Goal: Information Seeking & Learning: Learn about a topic

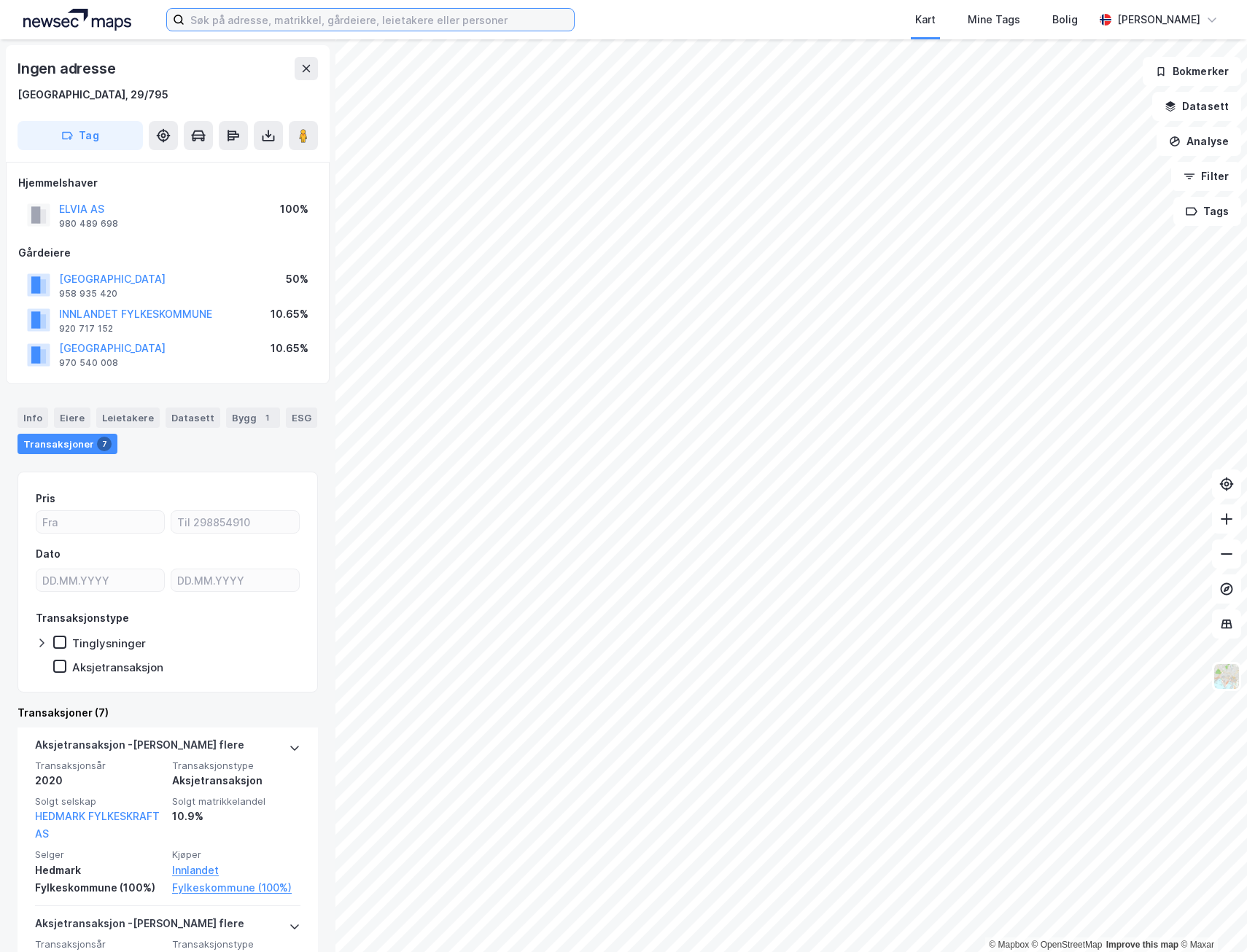
click at [229, 20] on input at bounding box center [379, 20] width 389 height 22
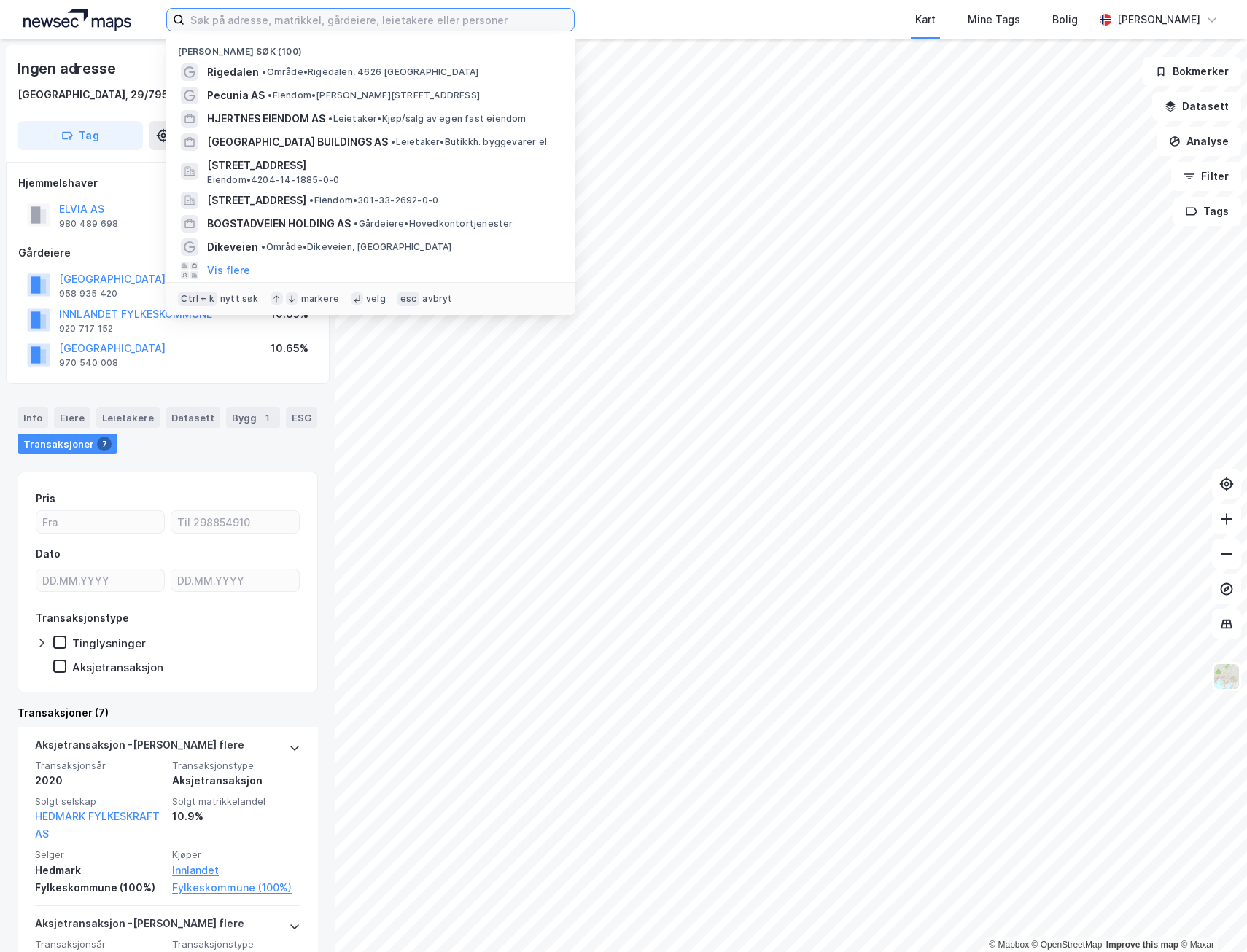
paste input "G Eiendom Holding AS"
type input "G Eiendom Holding AS"
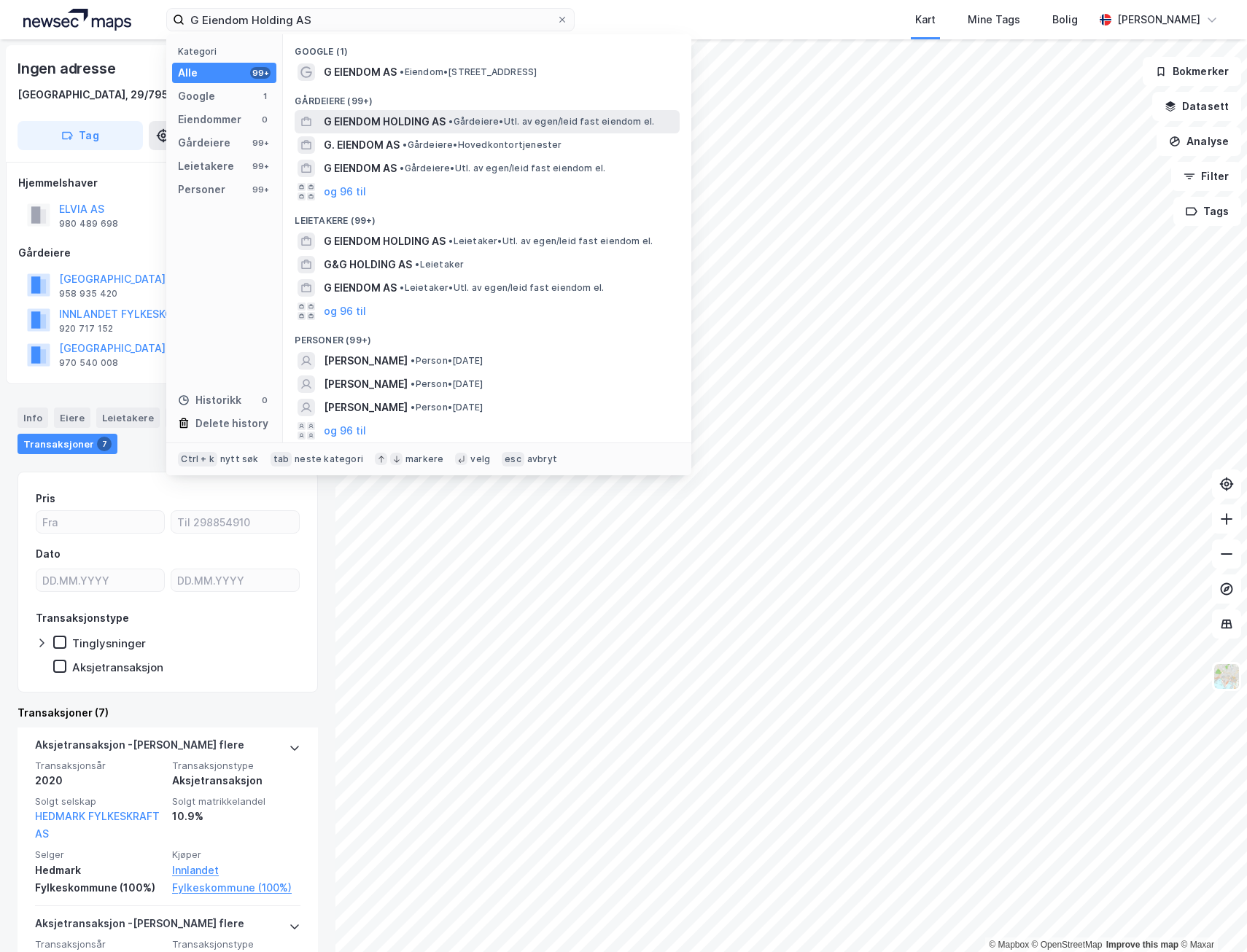
click at [396, 117] on span "G EIENDOM HOLDING AS" at bounding box center [385, 121] width 122 height 17
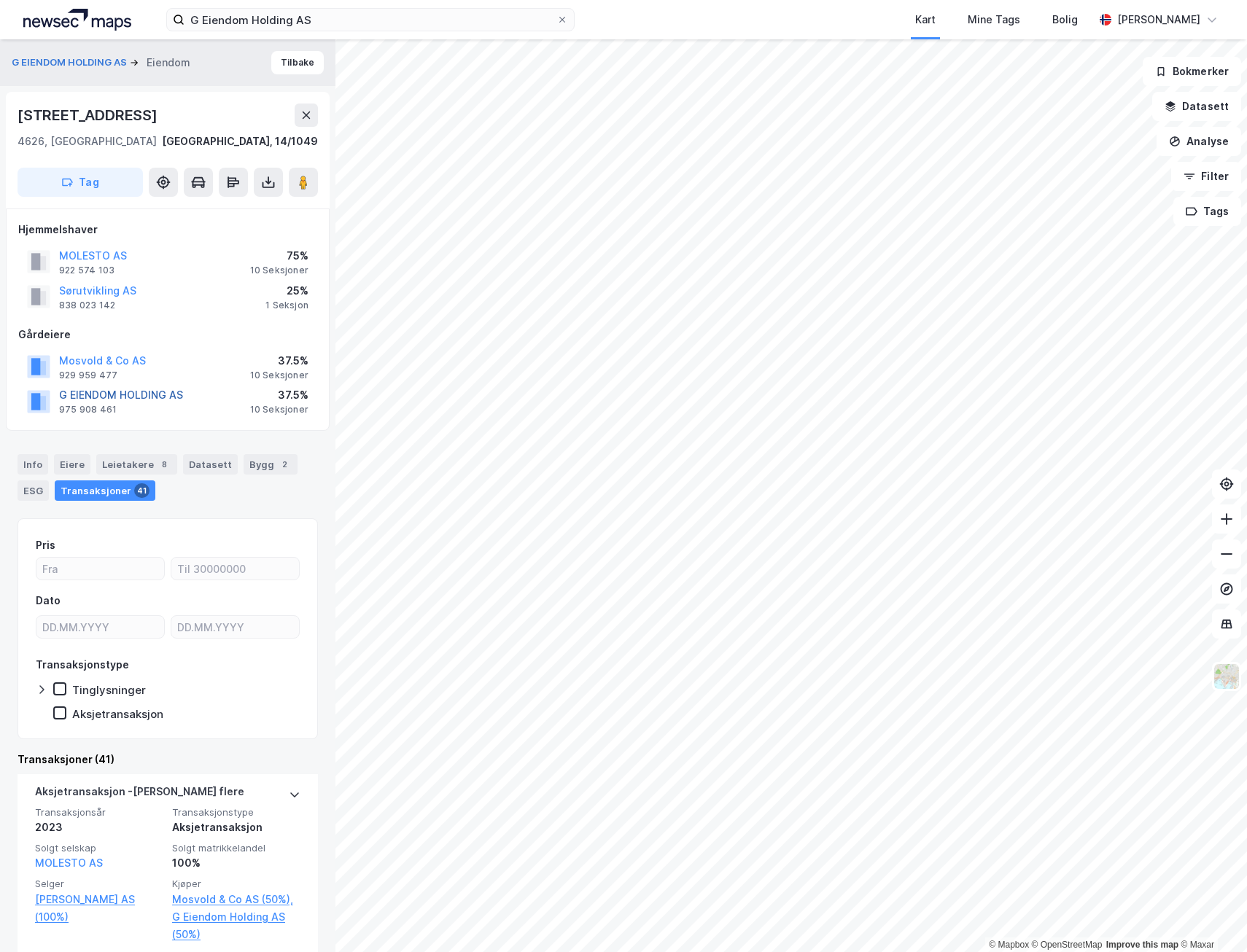
click at [0, 0] on button "G EIENDOM HOLDING AS" at bounding box center [0, 0] width 0 height 0
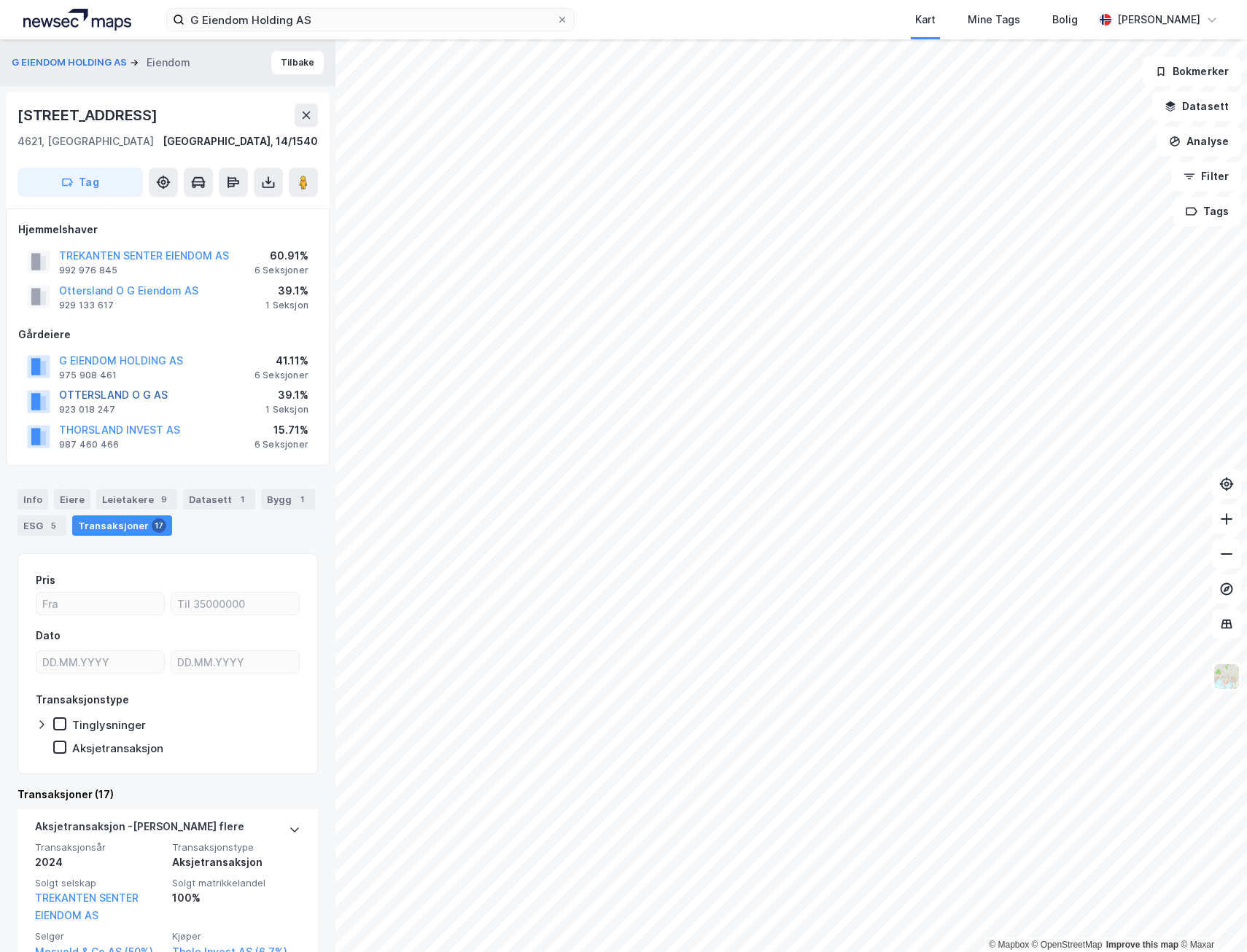
click at [0, 0] on button "OTTERSLAND O G AS" at bounding box center [0, 0] width 0 height 0
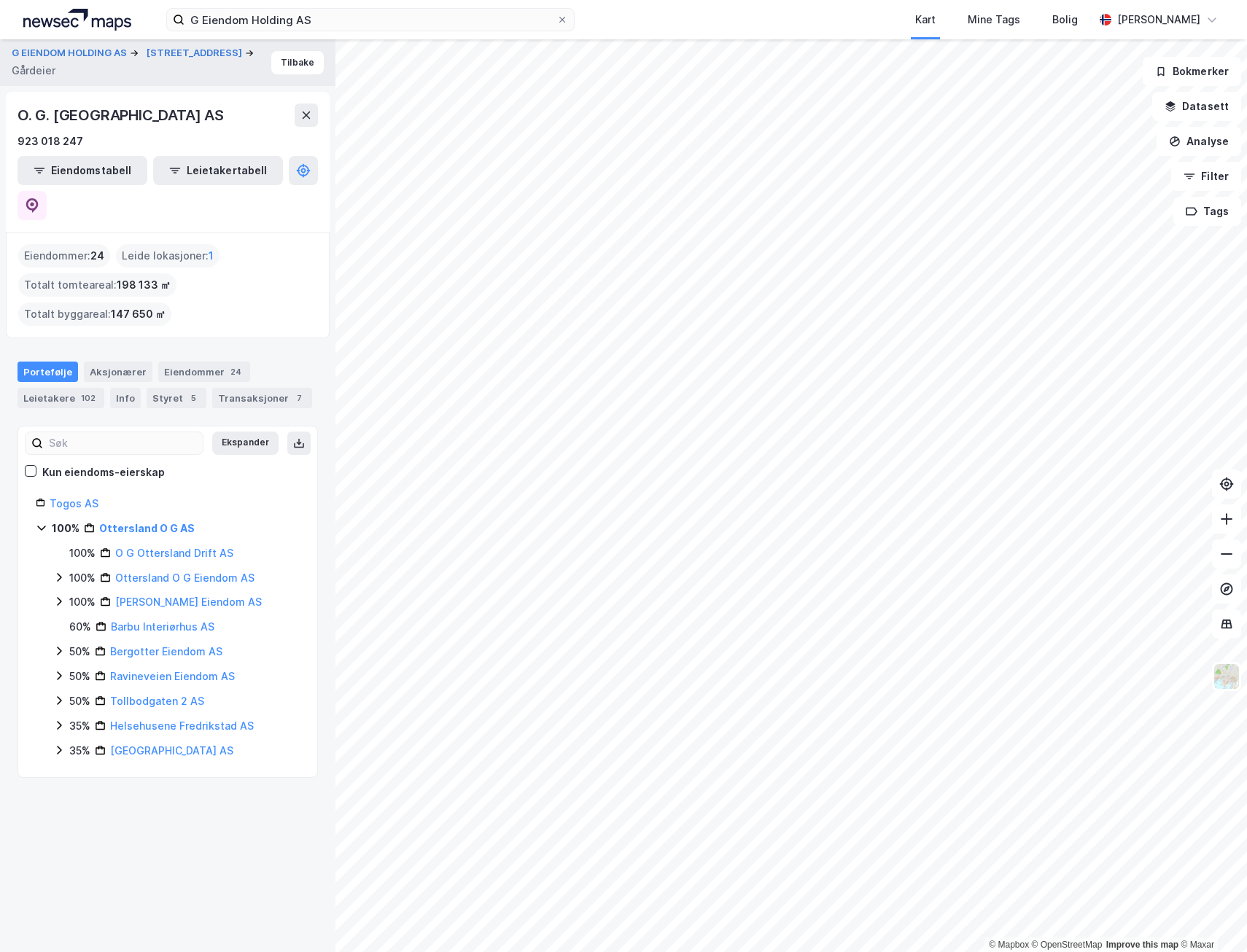
click at [60, 571] on icon at bounding box center [59, 576] width 12 height 12
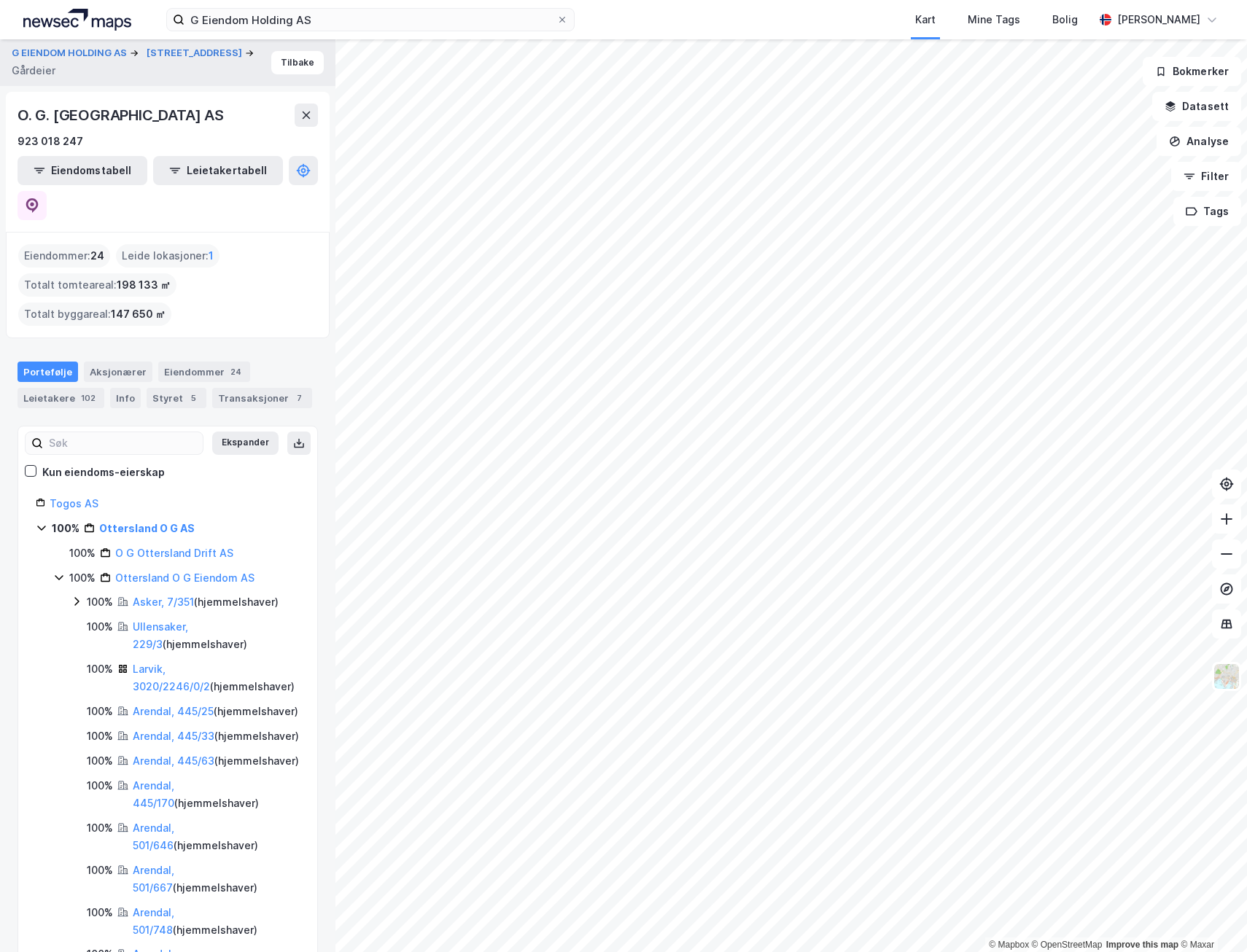
click at [55, 571] on icon at bounding box center [59, 576] width 12 height 12
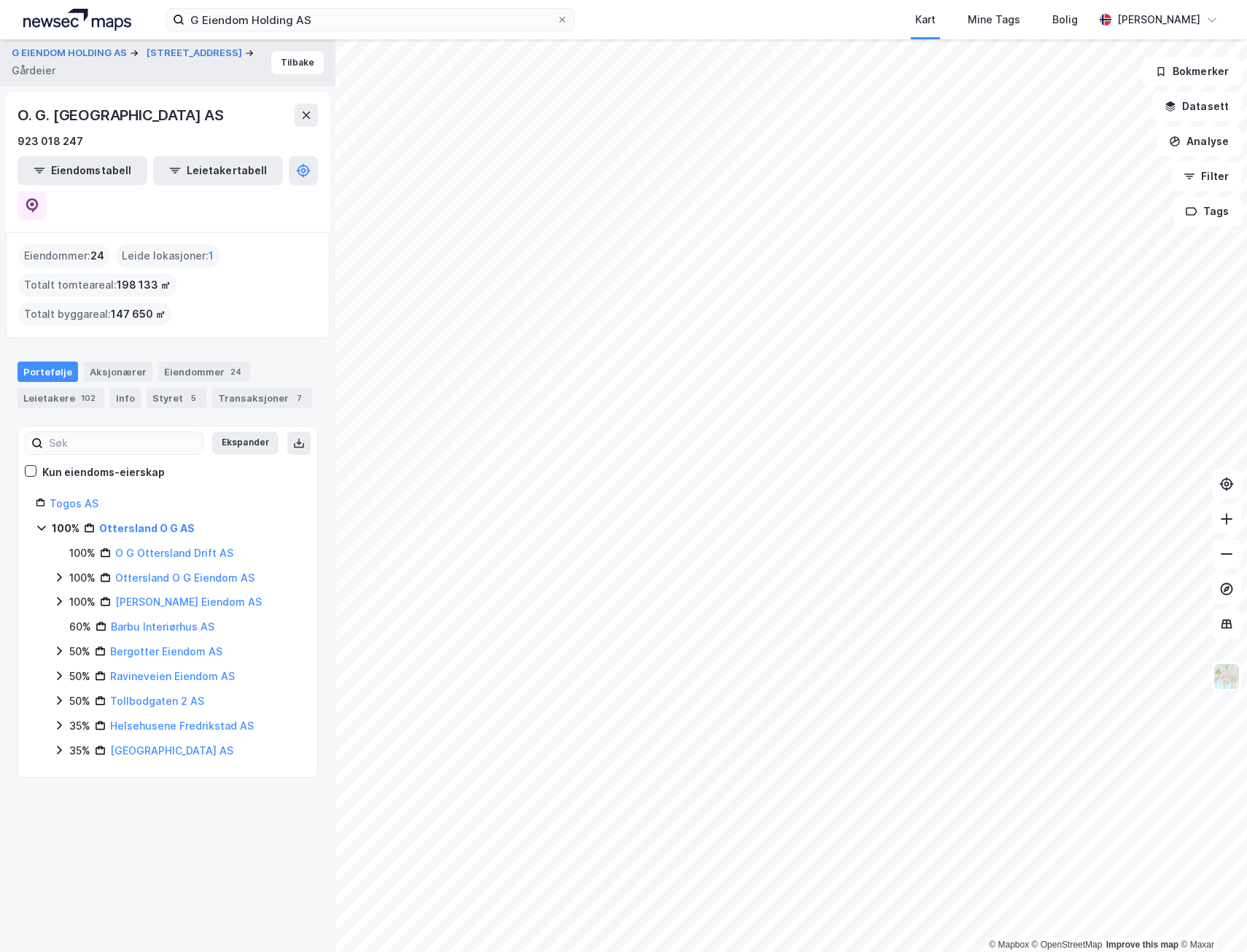
click at [43, 522] on icon at bounding box center [41, 527] width 12 height 12
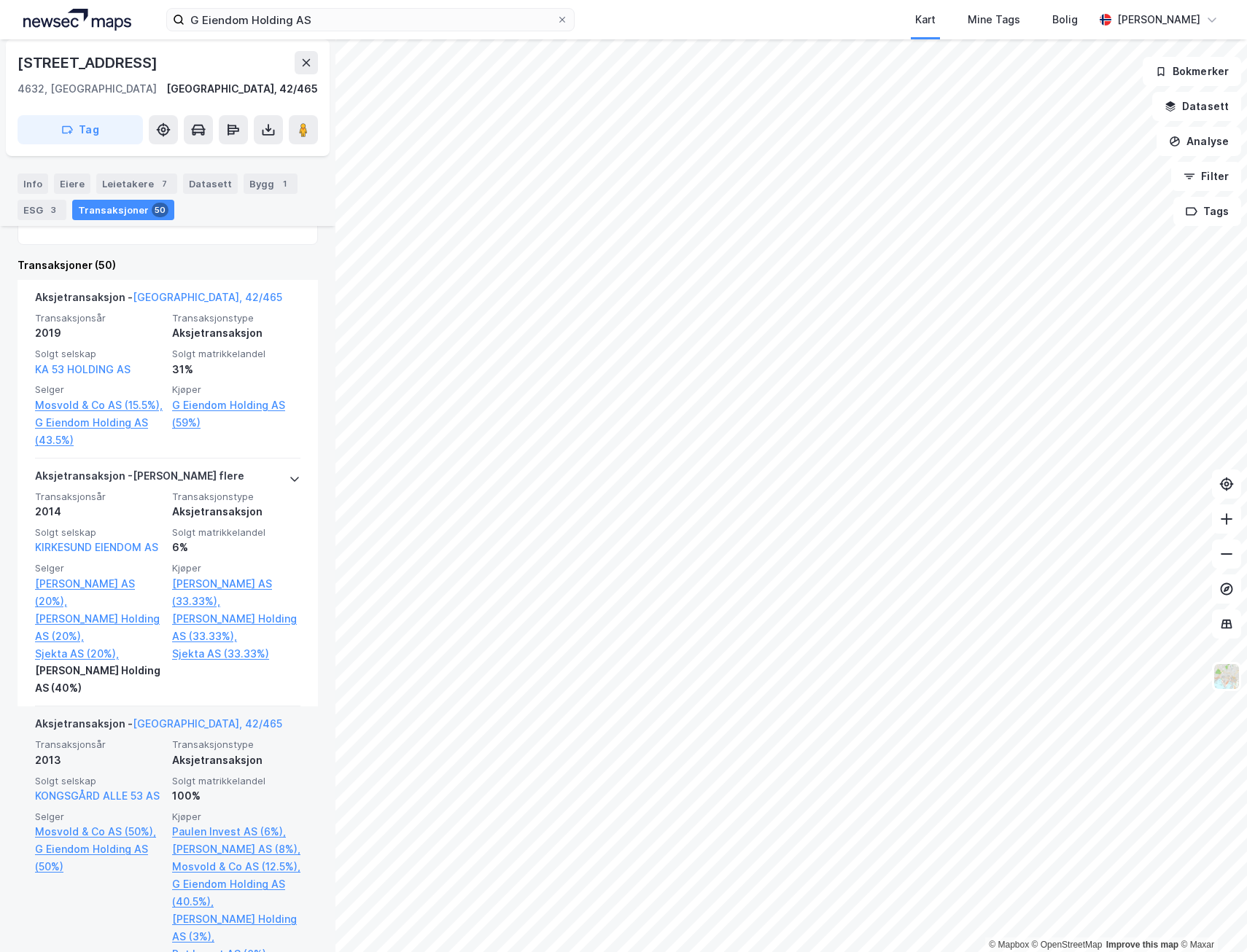
scroll to position [437, 0]
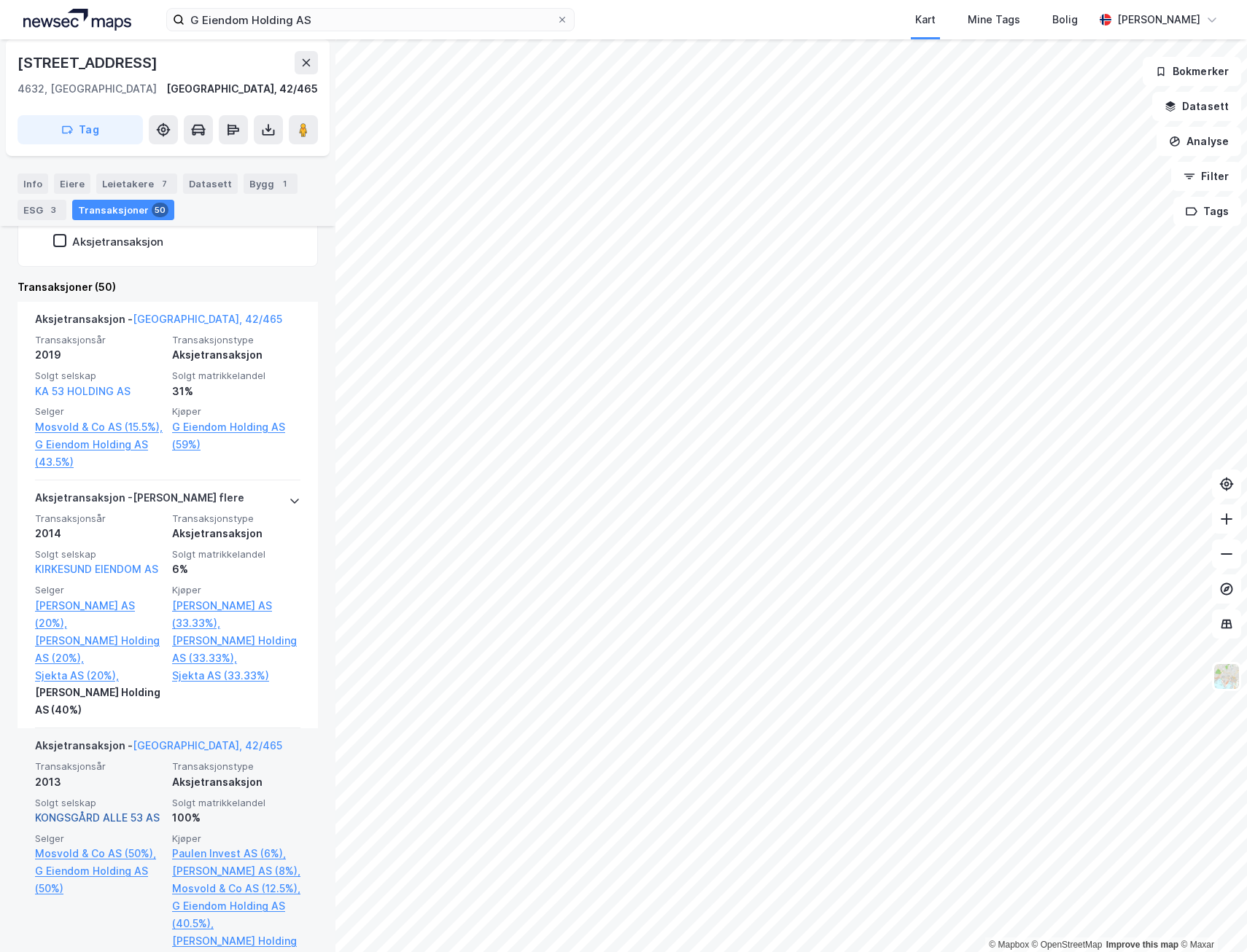
click at [88, 824] on link "KONGSGÅRD ALLE 53 AS" at bounding box center [96, 817] width 125 height 13
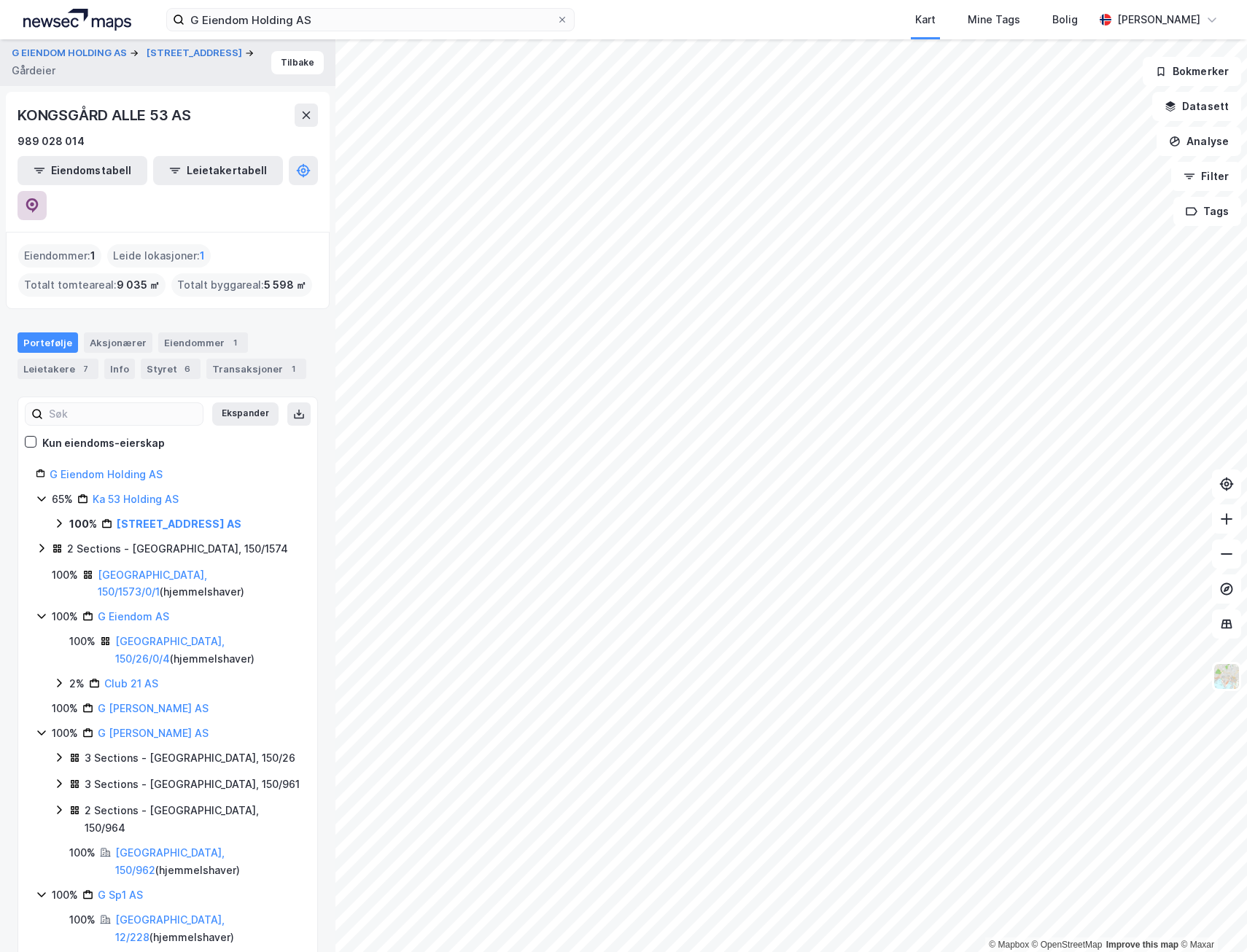
click at [46, 191] on button at bounding box center [32, 205] width 29 height 29
